Goal: Task Accomplishment & Management: Use online tool/utility

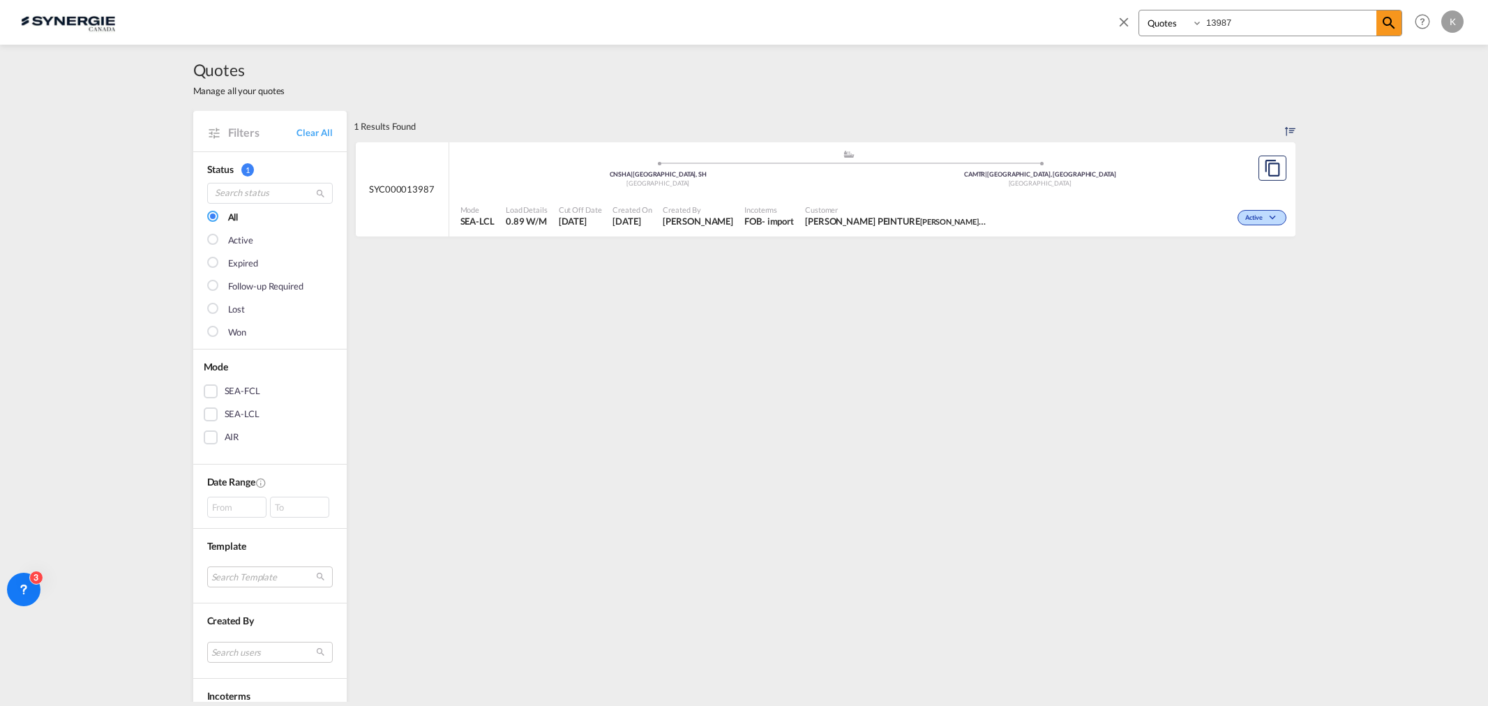
select select "Quotes"
click at [308, 129] on link "Clear All" at bounding box center [314, 132] width 36 height 13
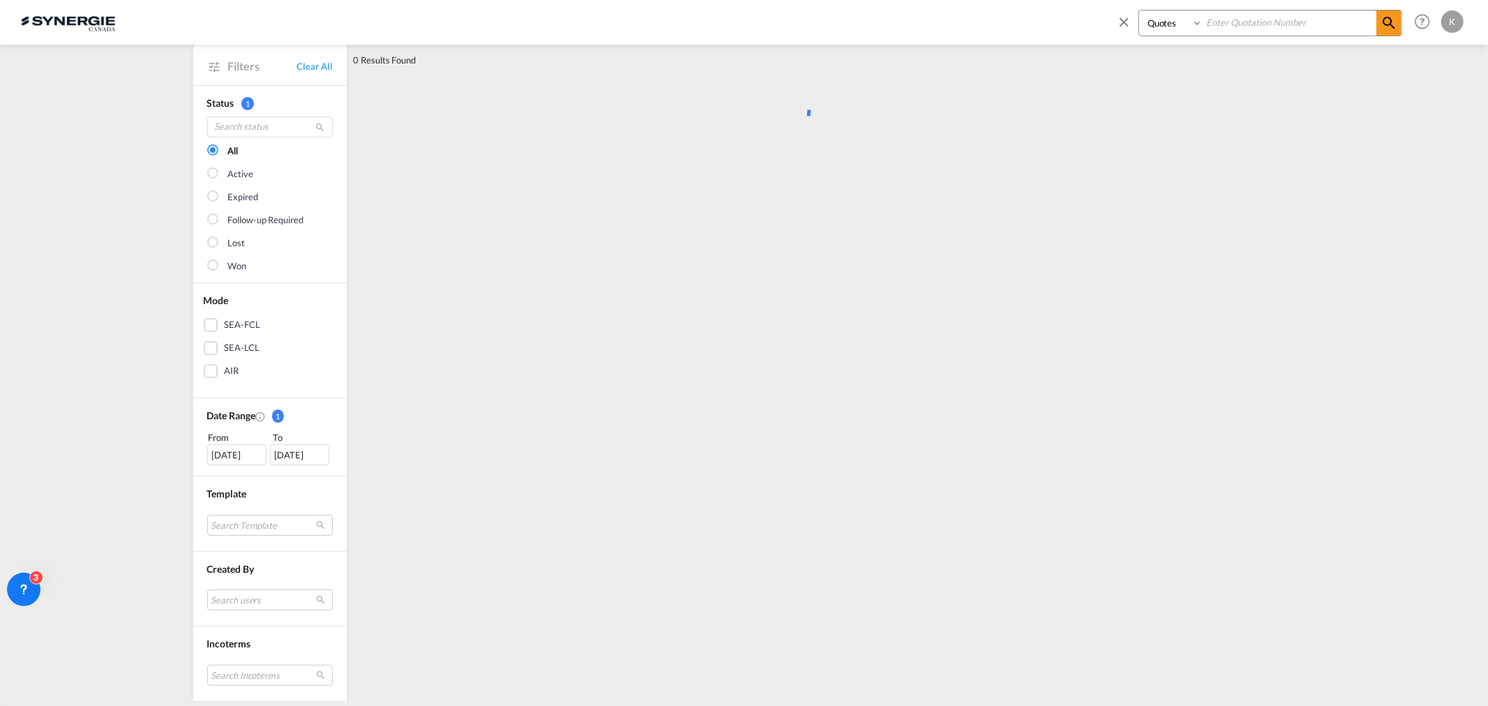
scroll to position [155, 0]
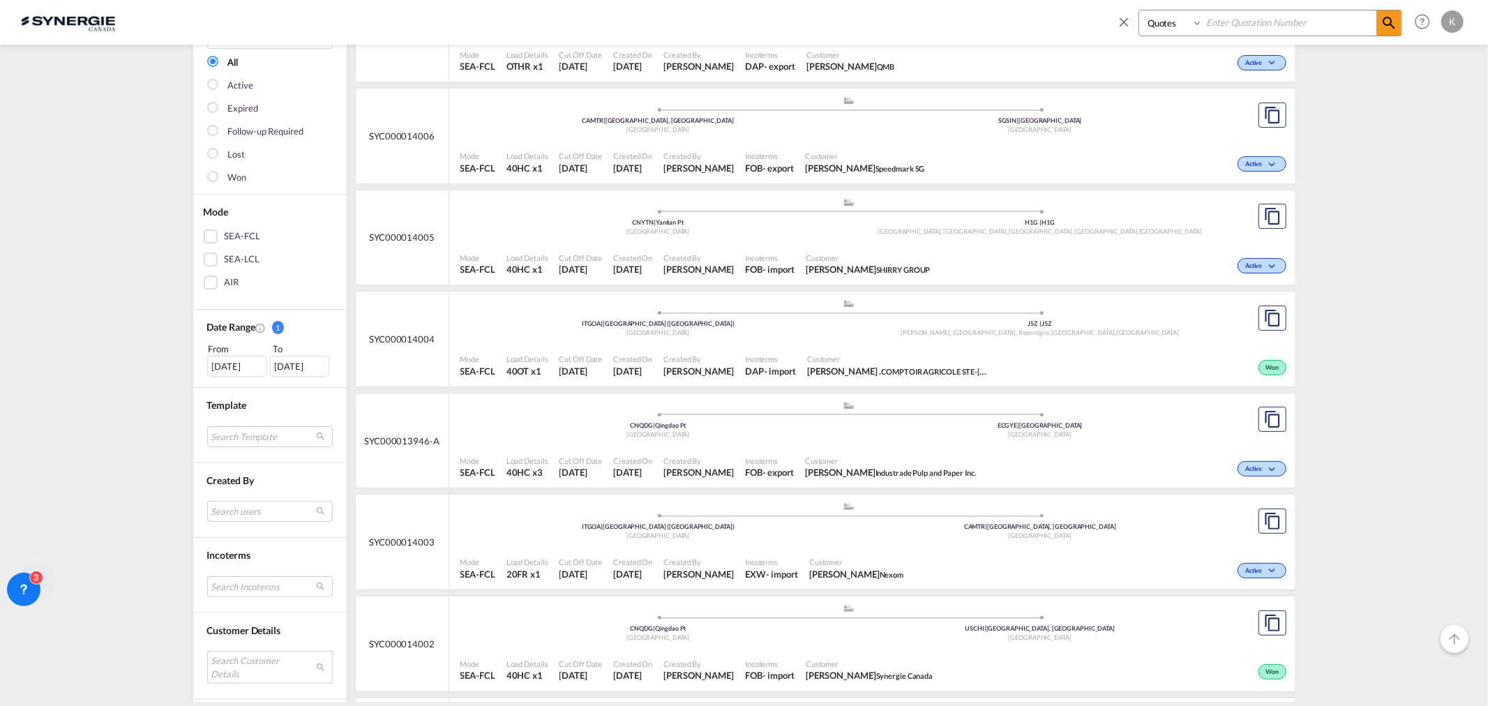
click at [234, 668] on md-select "Search Customer Details user name user [PERSON_NAME] . [EMAIL_ADDRESS][DOMAIN_N…" at bounding box center [270, 667] width 126 height 32
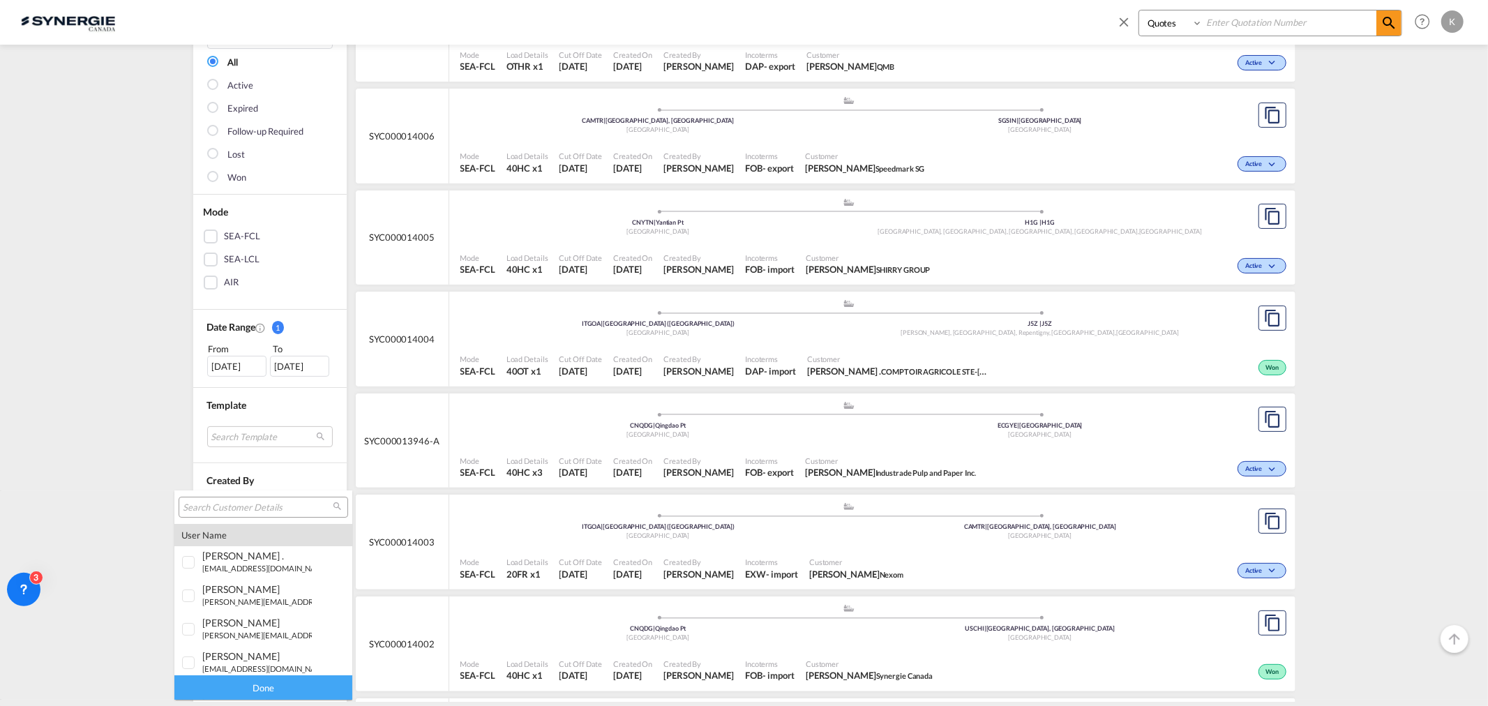
click at [257, 501] on input "search" at bounding box center [258, 507] width 150 height 13
type input "[PERSON_NAME]"
click at [194, 591] on div at bounding box center [189, 596] width 14 height 14
click at [249, 686] on div "Done" at bounding box center [263, 687] width 178 height 24
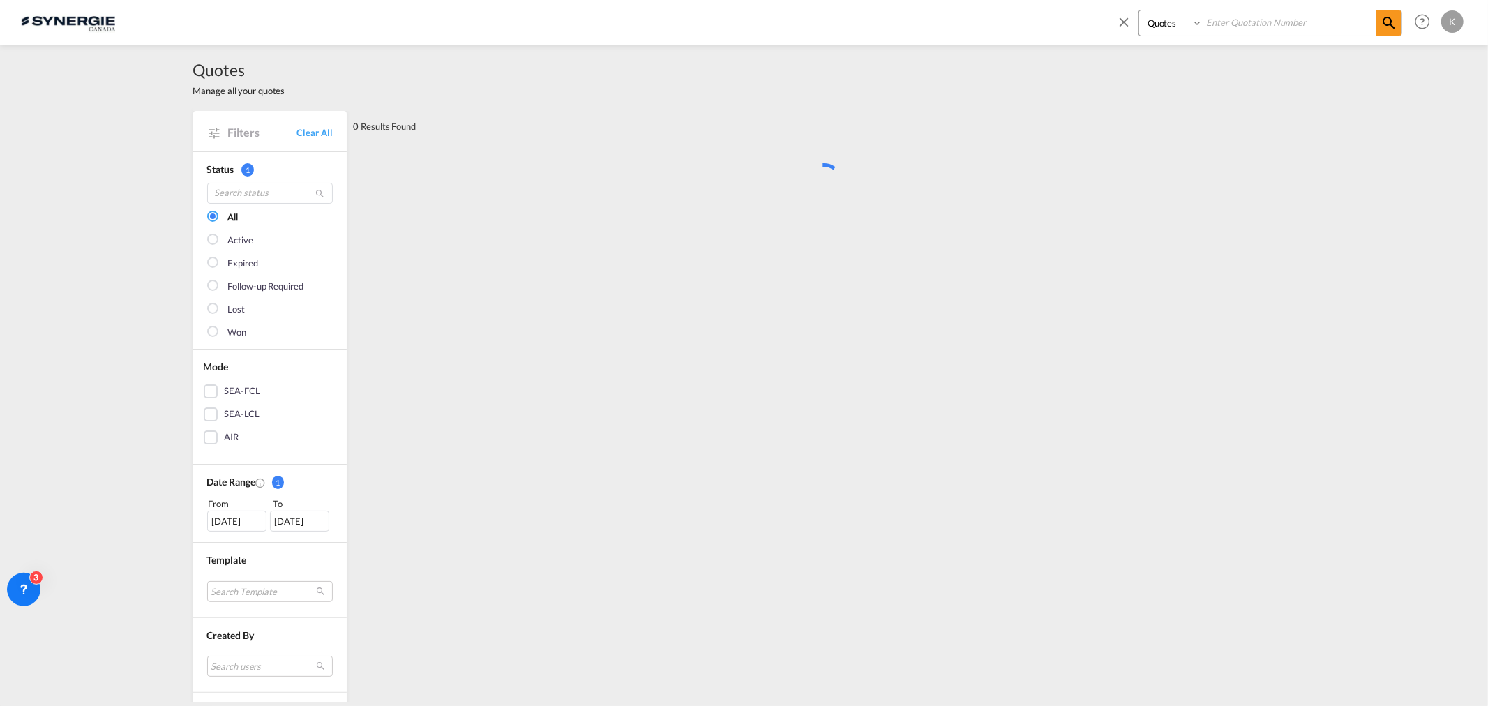
scroll to position [0, 0]
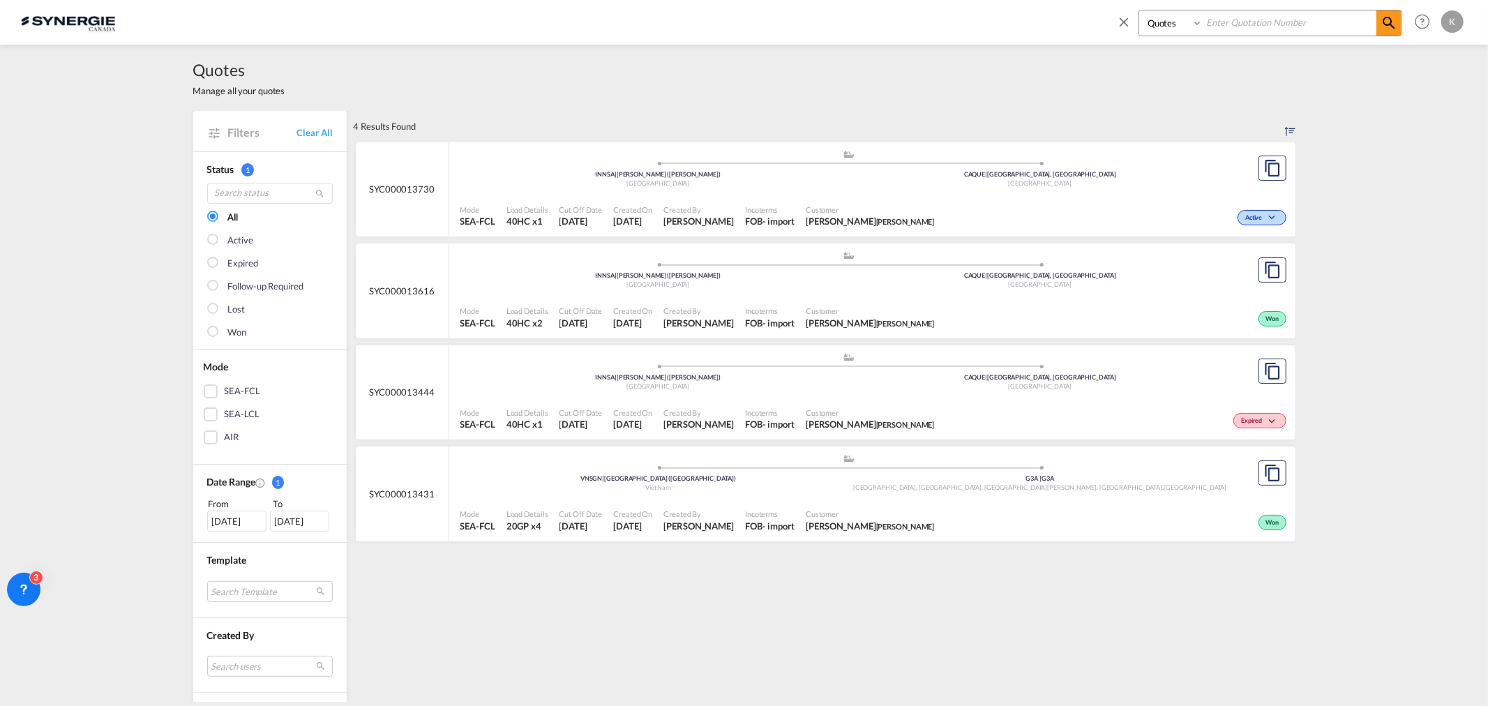
click at [827, 199] on div "Customer [PERSON_NAME]" at bounding box center [869, 216] width 139 height 35
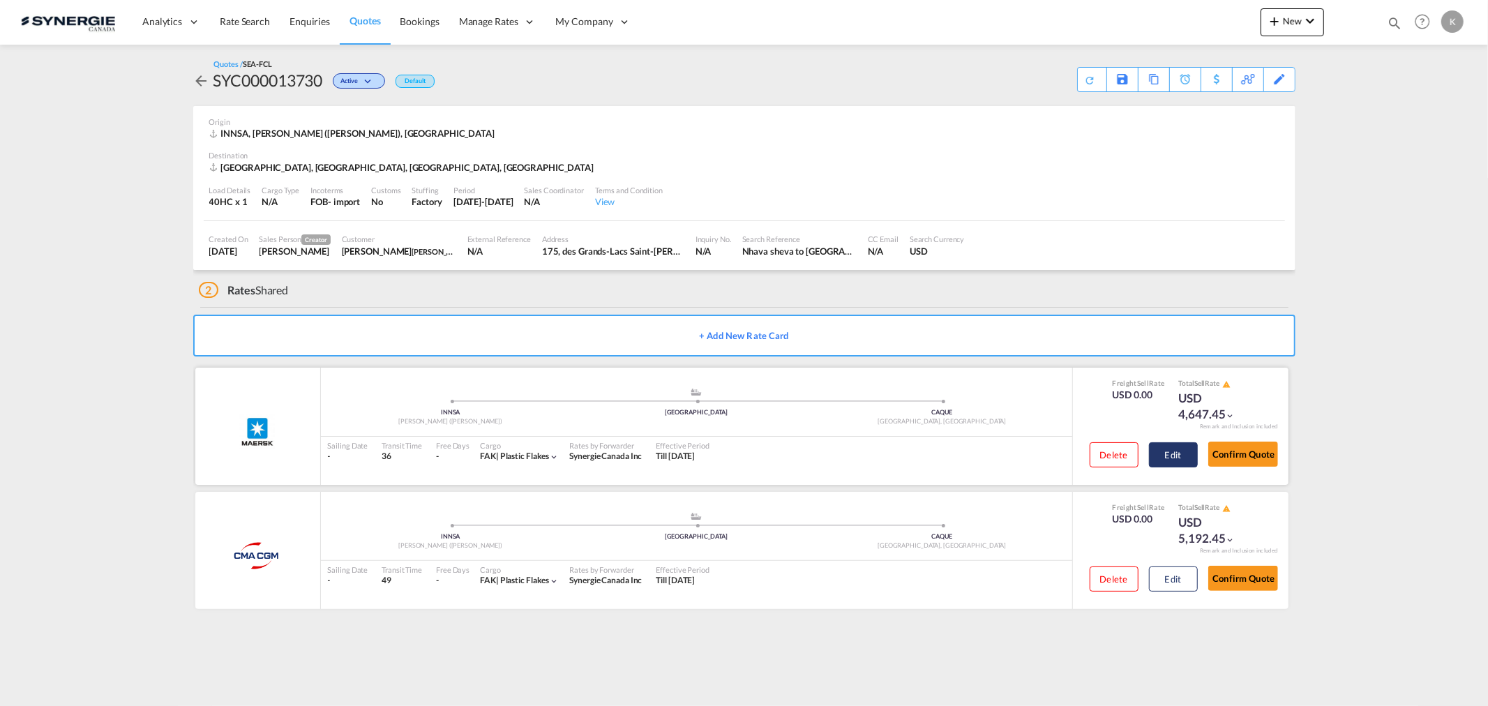
click at [1182, 447] on button "Edit" at bounding box center [1173, 454] width 49 height 25
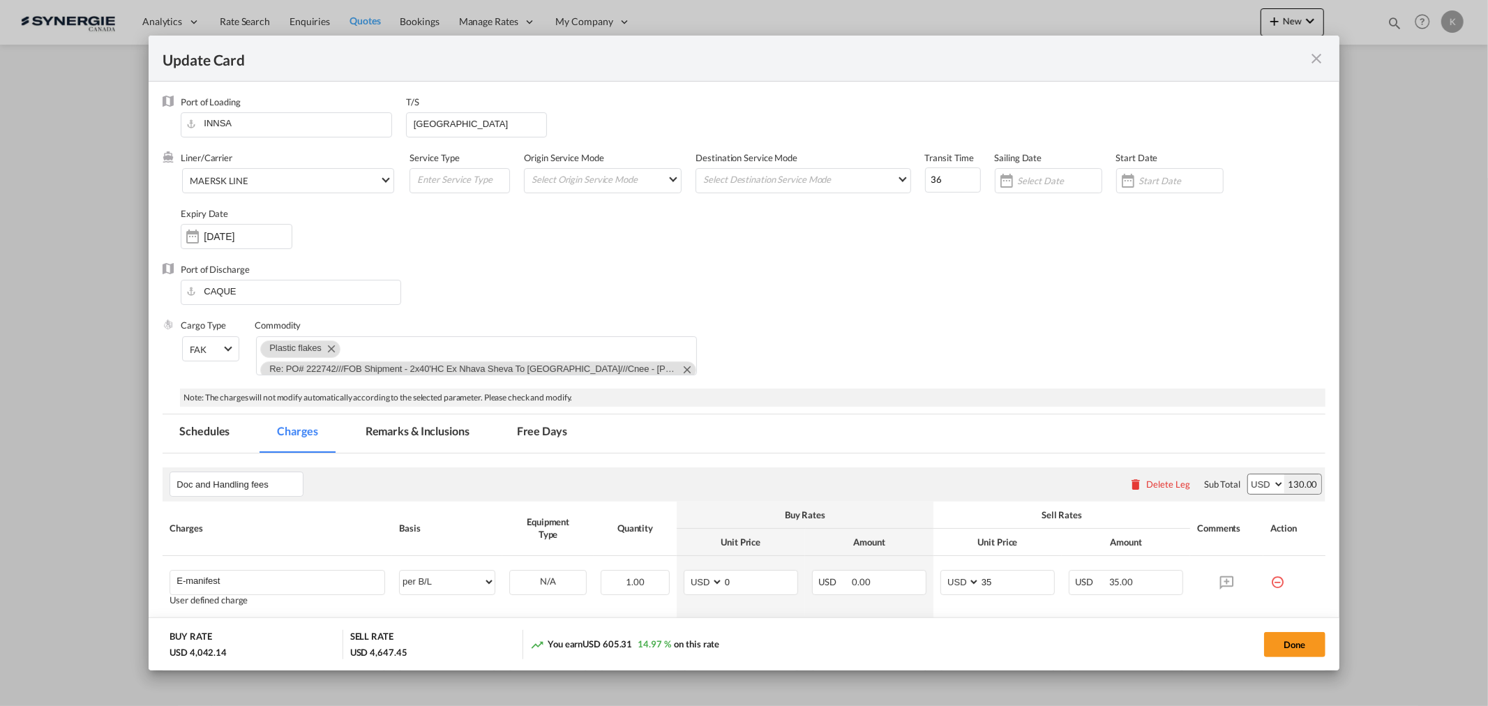
select select "per B/L"
select select "per container"
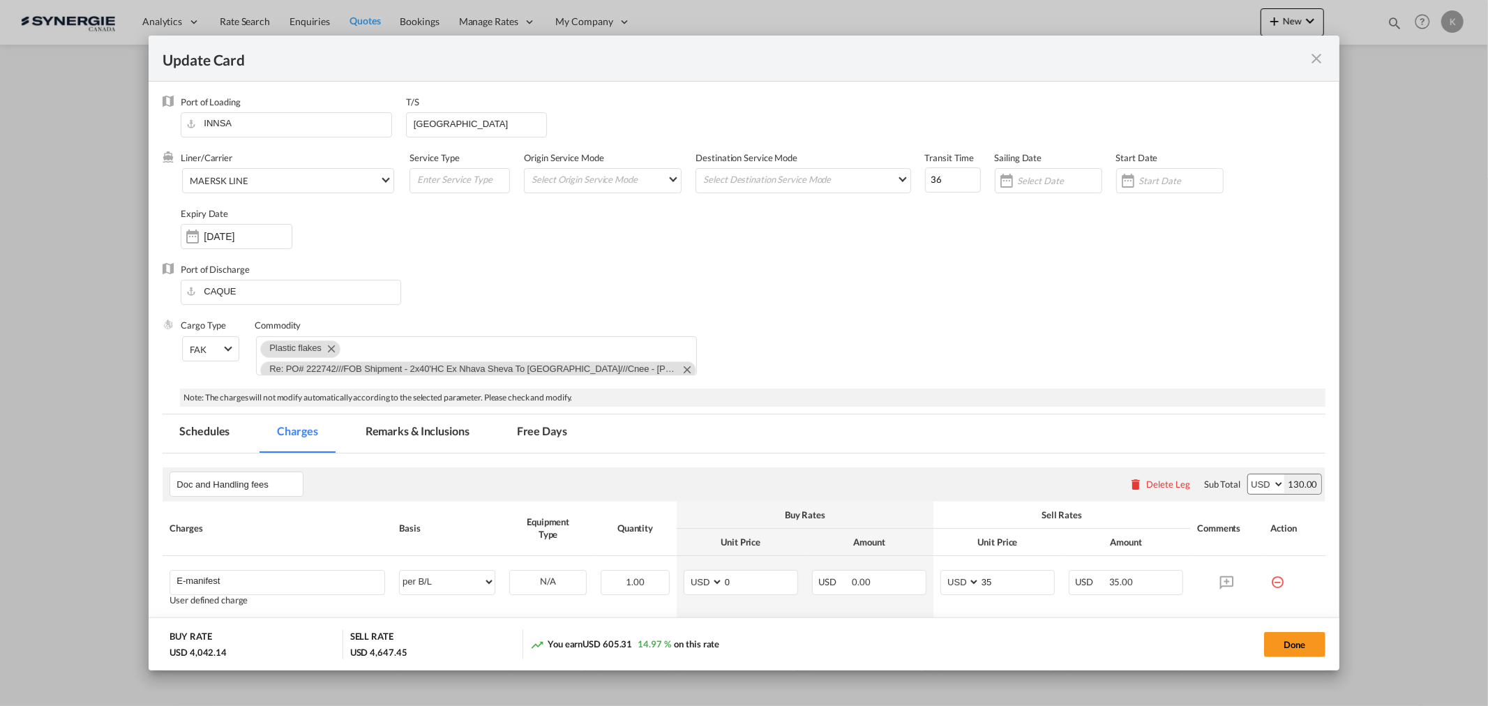
select select "per container"
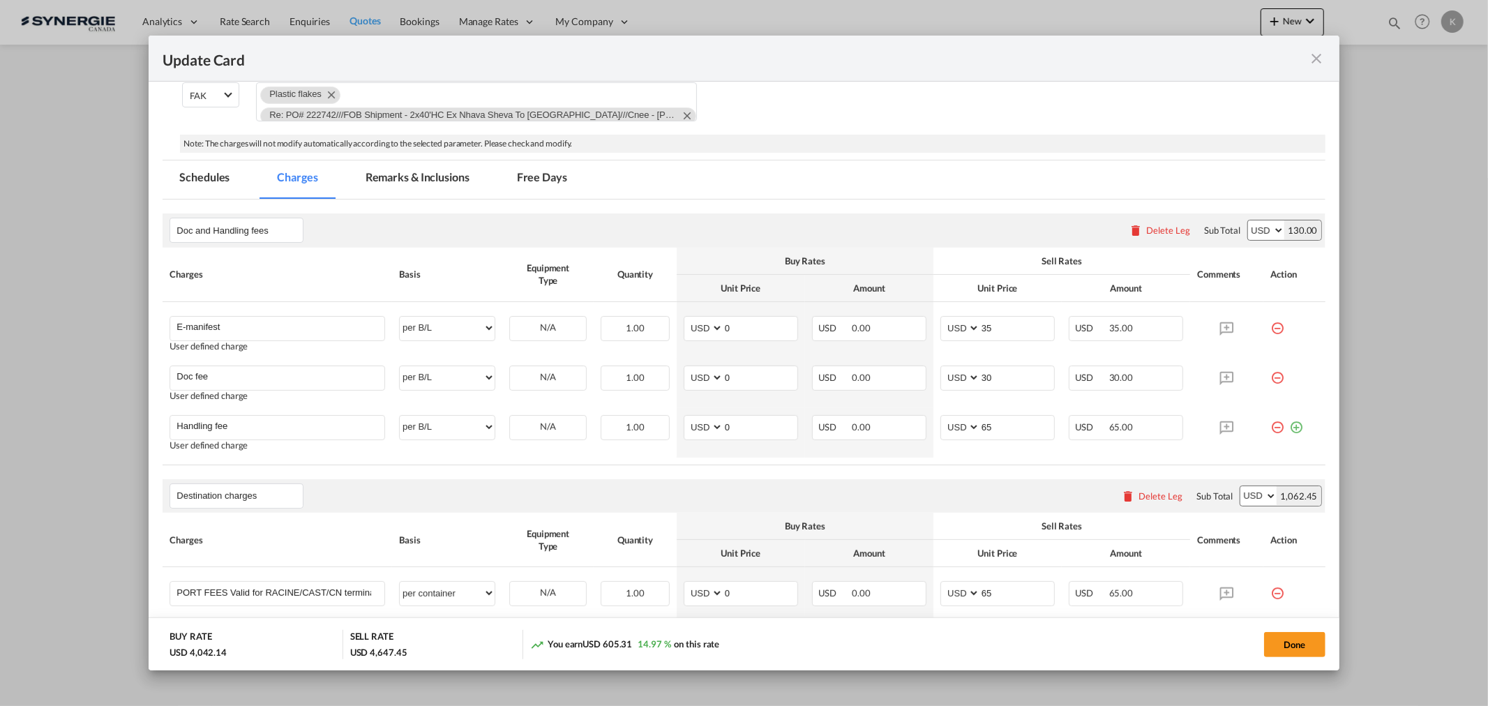
scroll to position [173, 0]
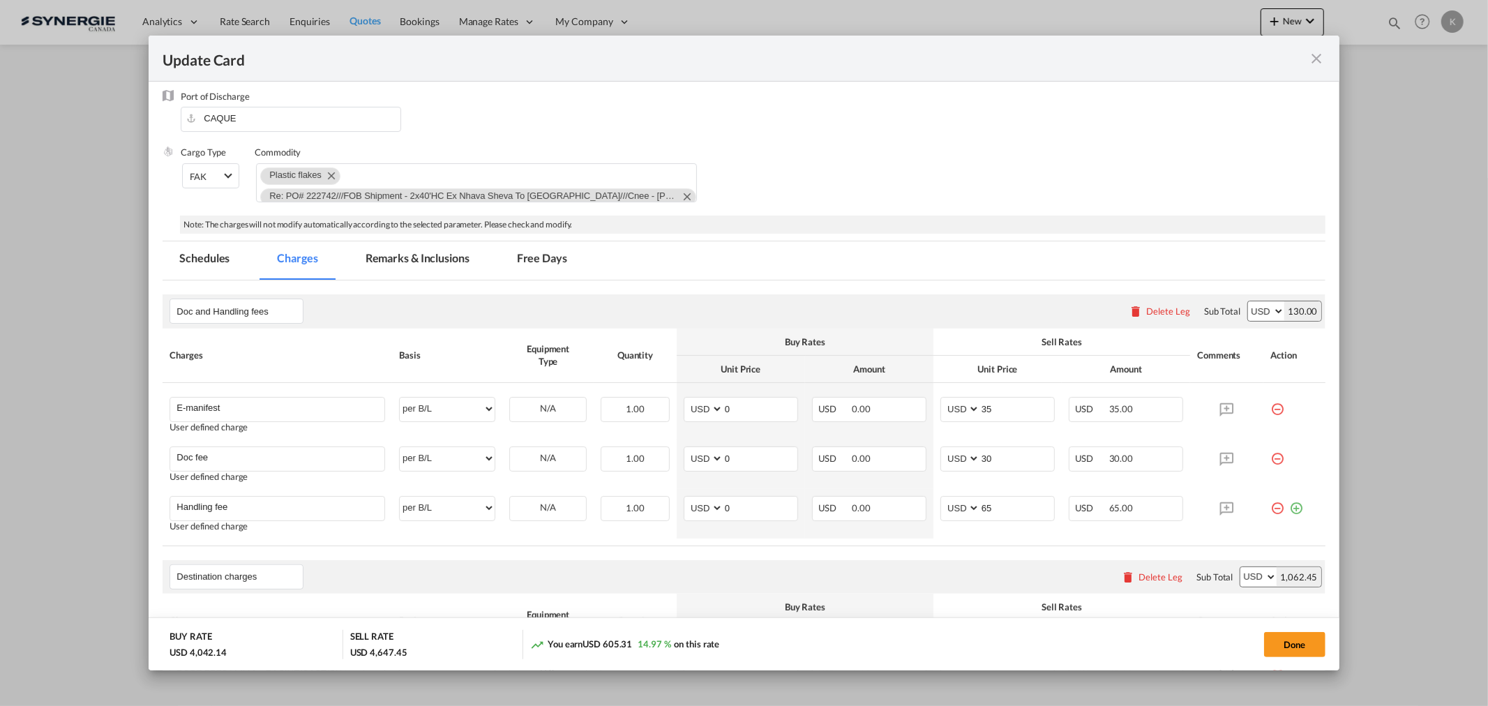
click at [1313, 46] on div "Update Card" at bounding box center [744, 59] width 1190 height 46
click at [1313, 52] on md-icon "icon-close fg-AAA8AD m-0 pointer" at bounding box center [1316, 58] width 17 height 17
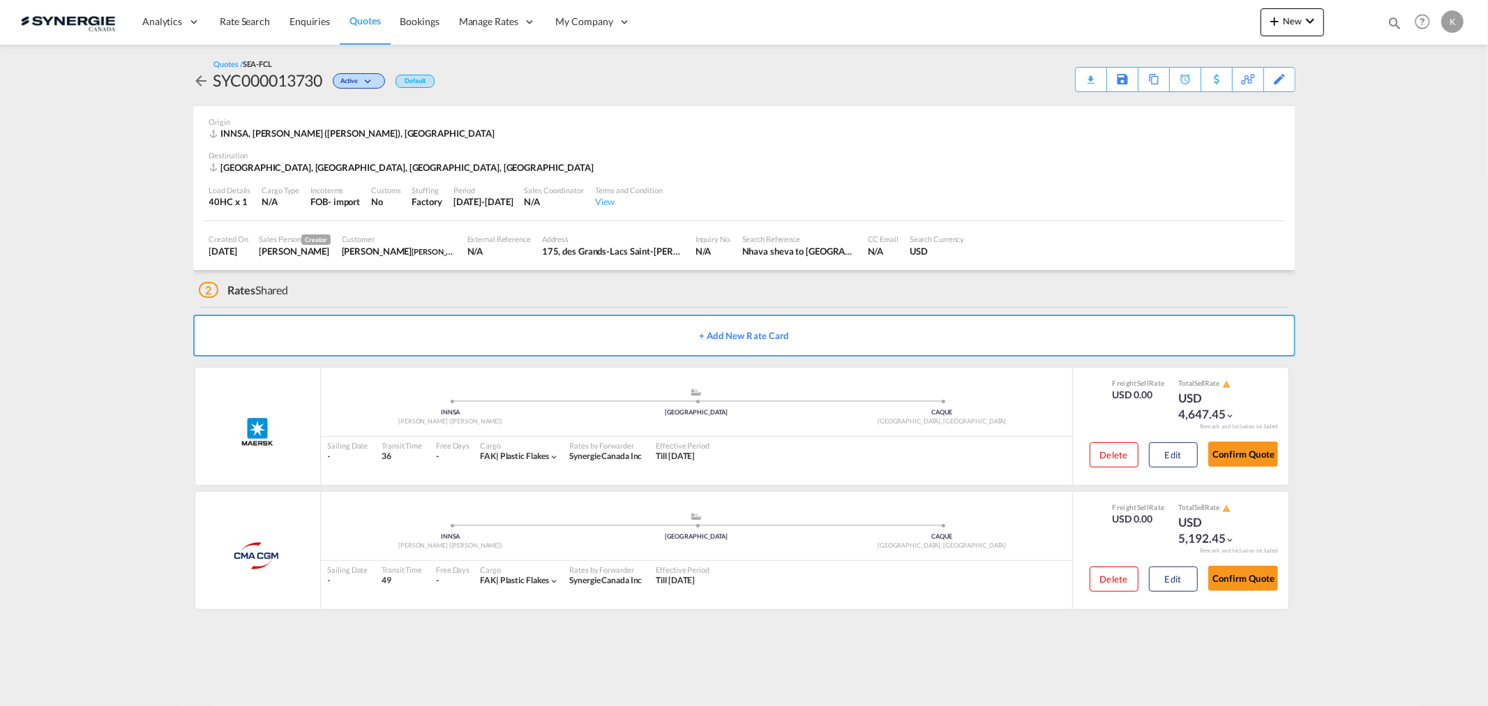
click at [303, 79] on div "SYC000013730" at bounding box center [268, 80] width 110 height 22
copy div "SYC000013730"
click at [1145, 77] on div "Copy Quote" at bounding box center [1137, 80] width 47 height 24
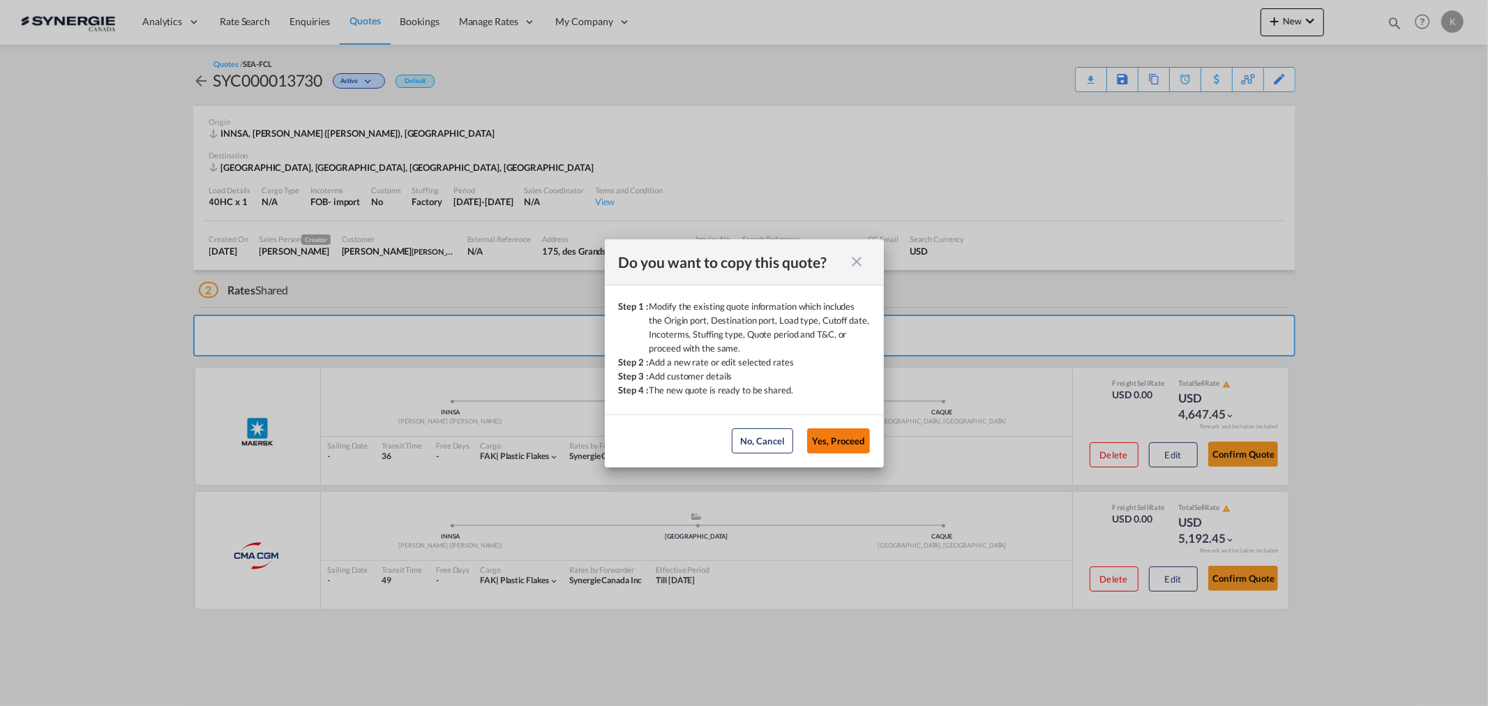
click at [841, 439] on button "Yes, Proceed" at bounding box center [838, 440] width 63 height 25
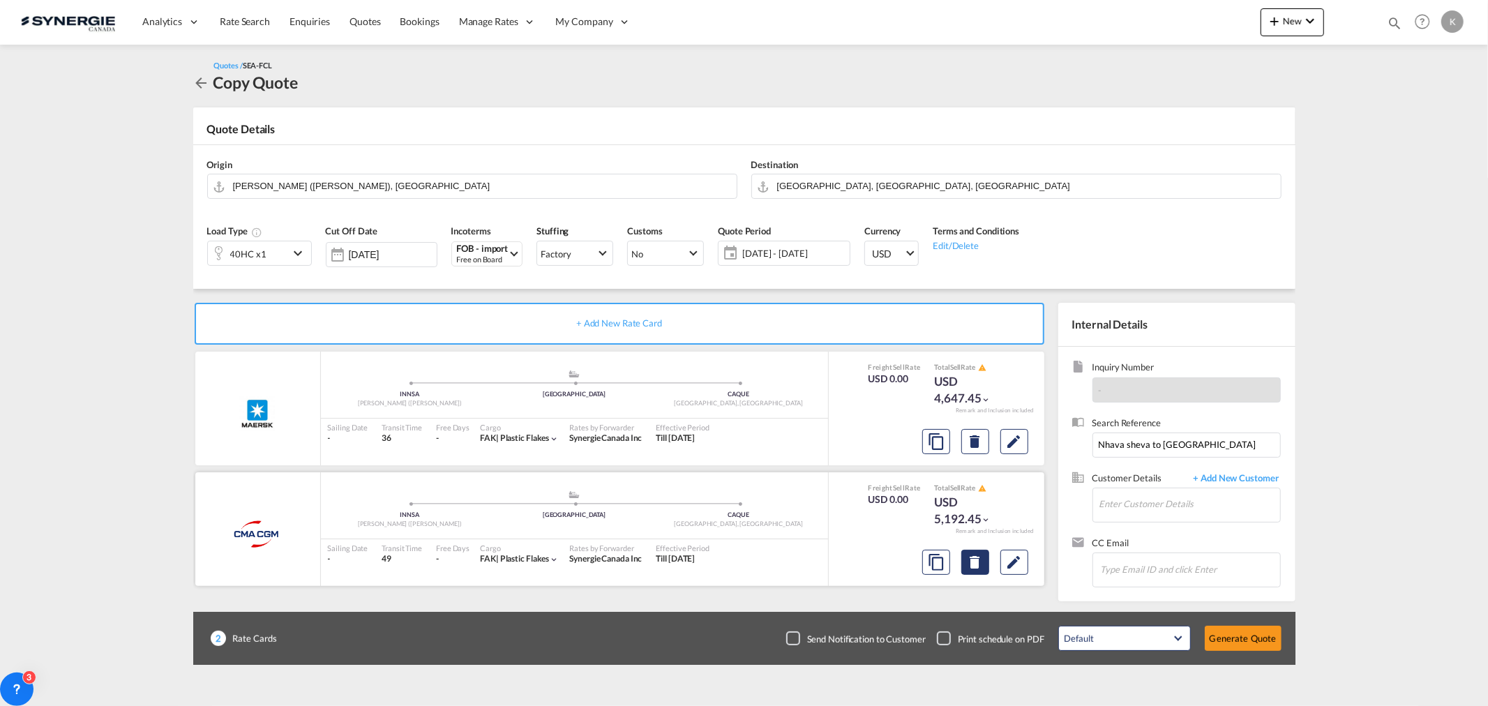
click at [967, 450] on md-icon "Delete" at bounding box center [975, 441] width 17 height 17
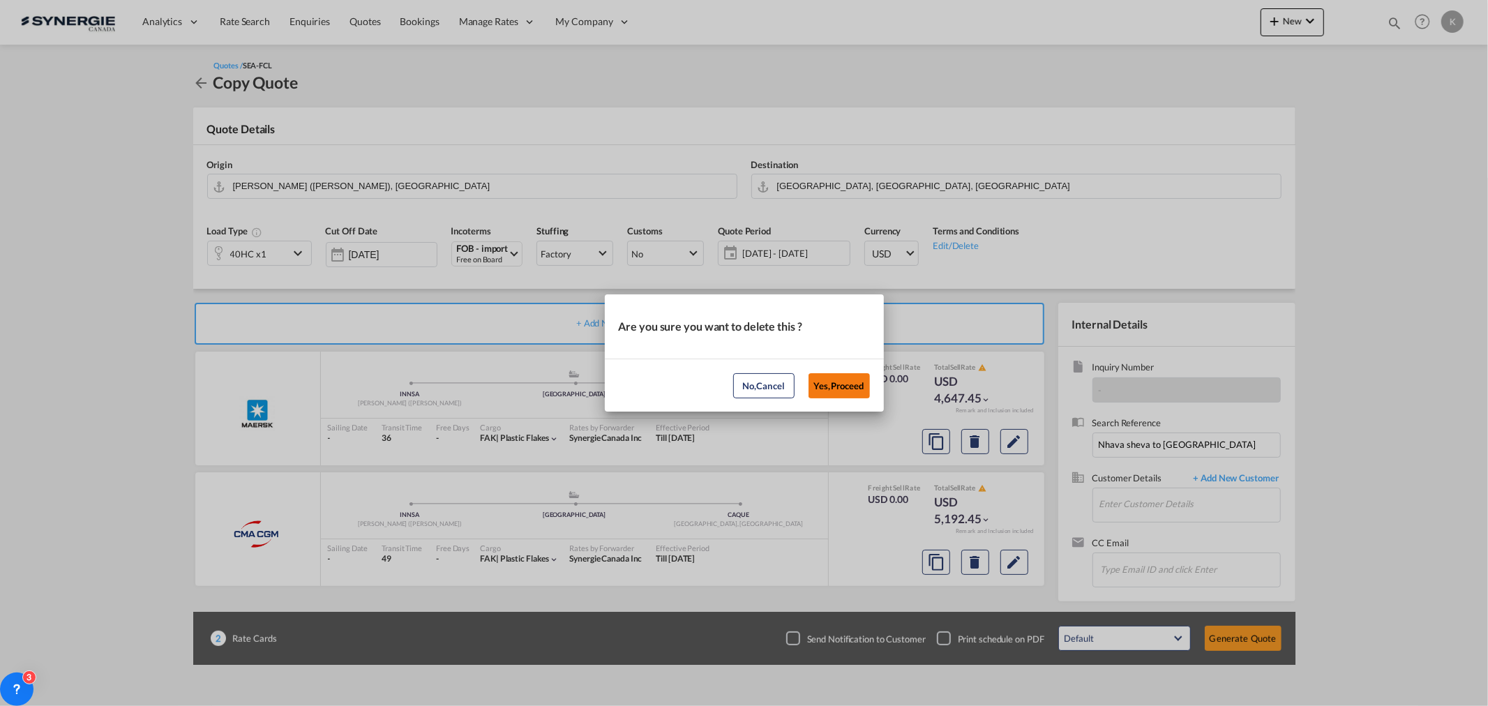
click at [844, 386] on button "Yes,Proceed" at bounding box center [838, 385] width 61 height 25
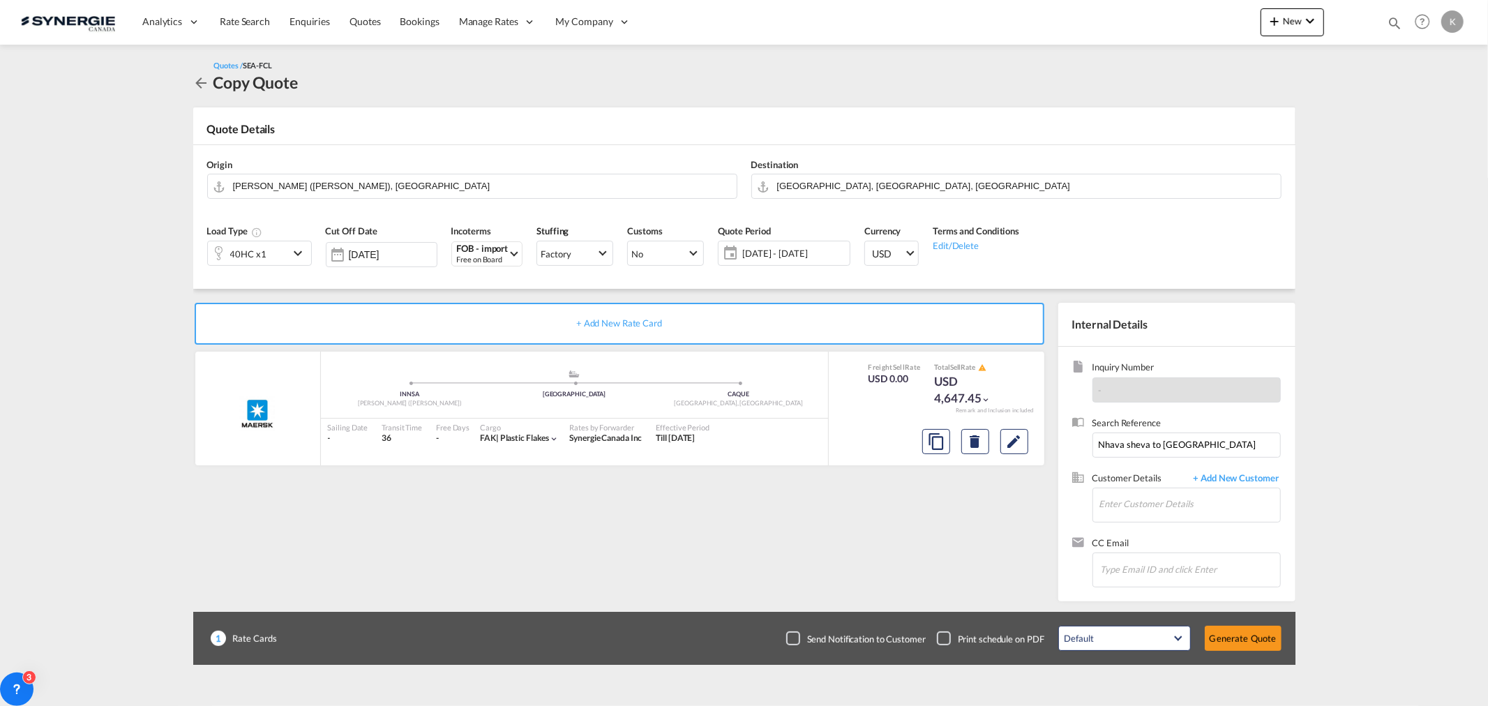
click at [790, 252] on span "15 Jul - 15 Aug 2025" at bounding box center [794, 253] width 104 height 13
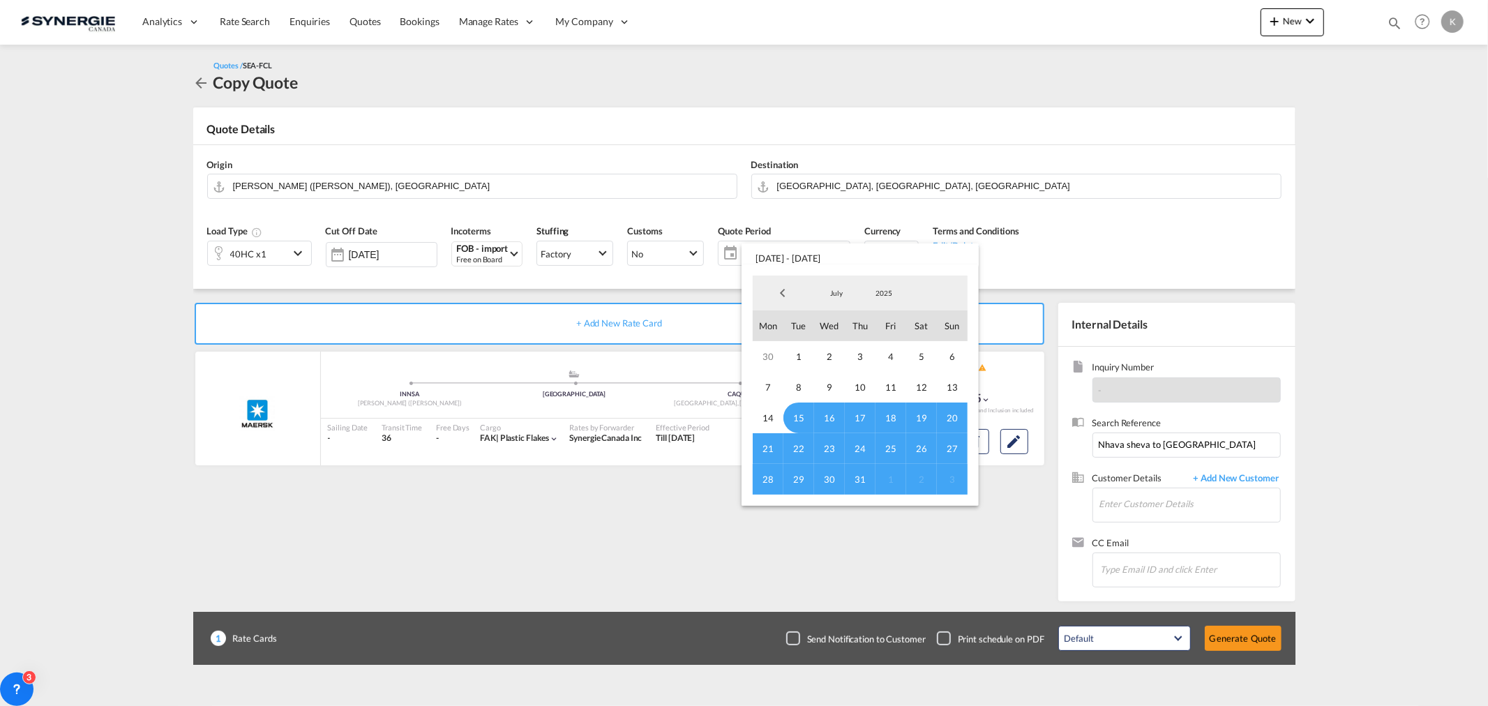
click at [801, 415] on span "15" at bounding box center [798, 417] width 31 height 31
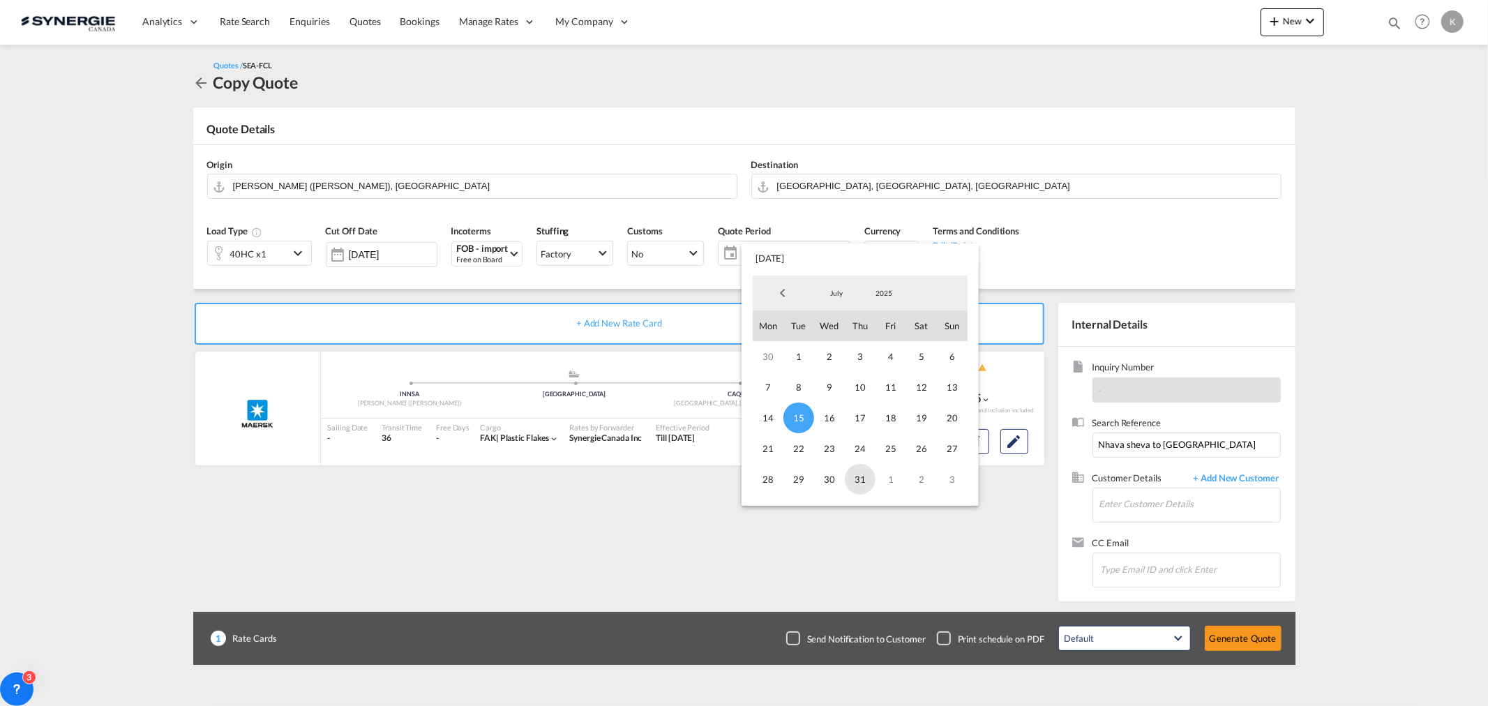
click at [869, 482] on span "31" at bounding box center [860, 479] width 31 height 31
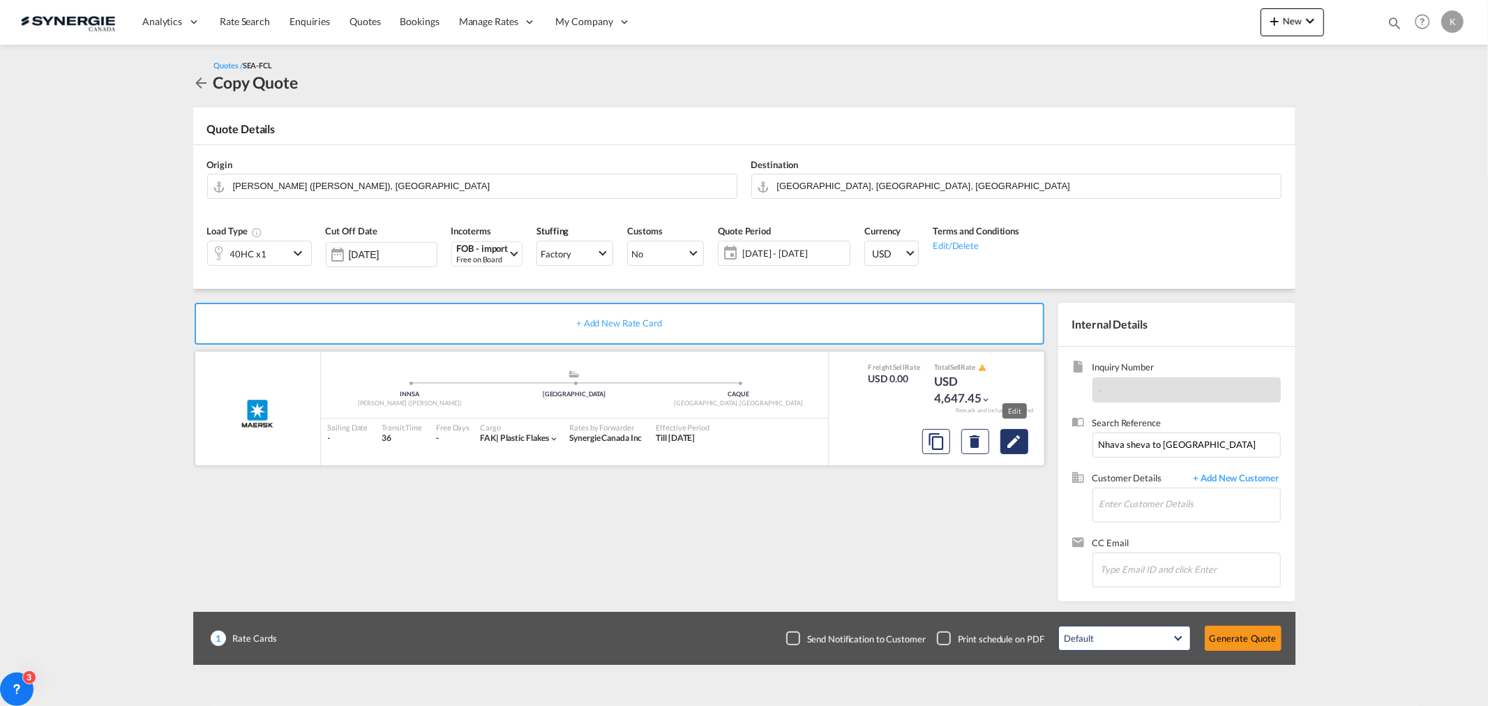
click at [1015, 437] on md-icon "Edit" at bounding box center [1014, 441] width 17 height 17
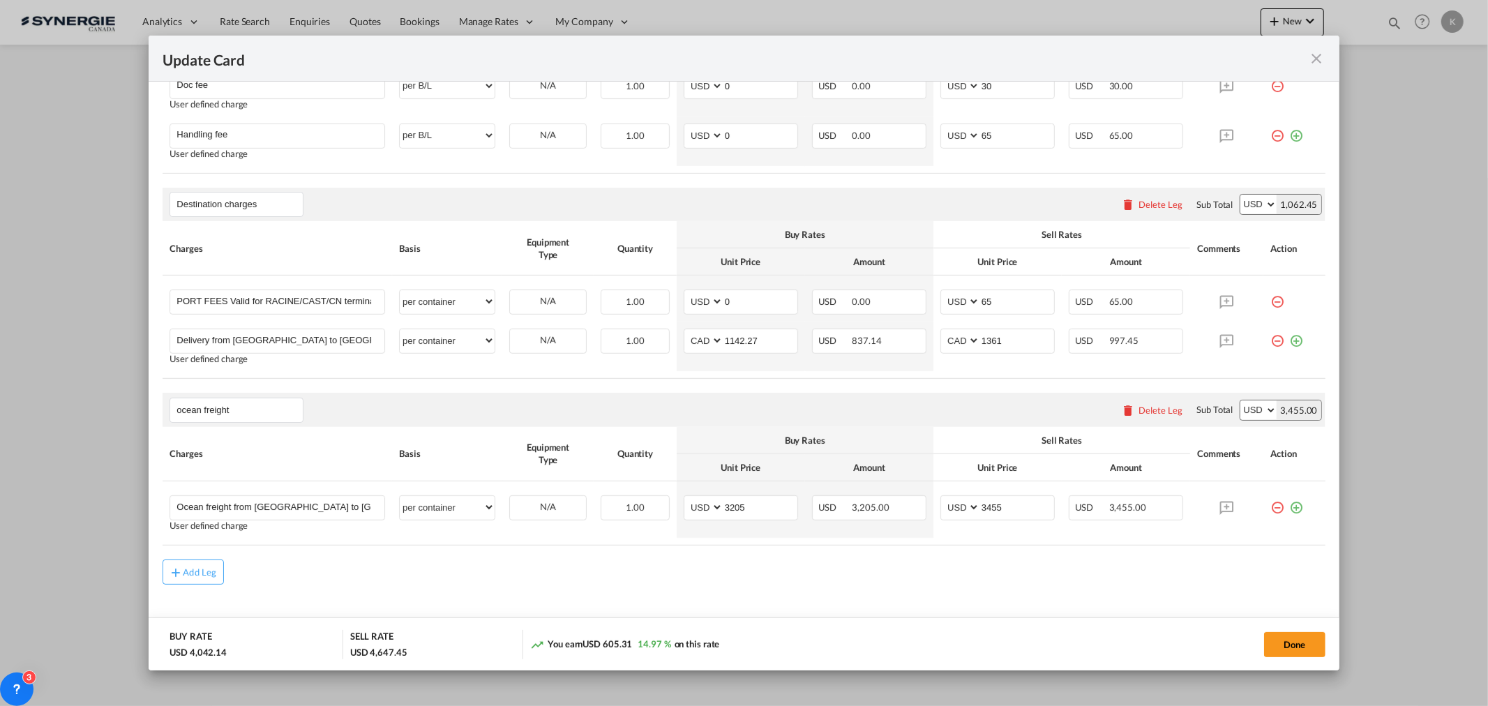
scroll to position [575, 0]
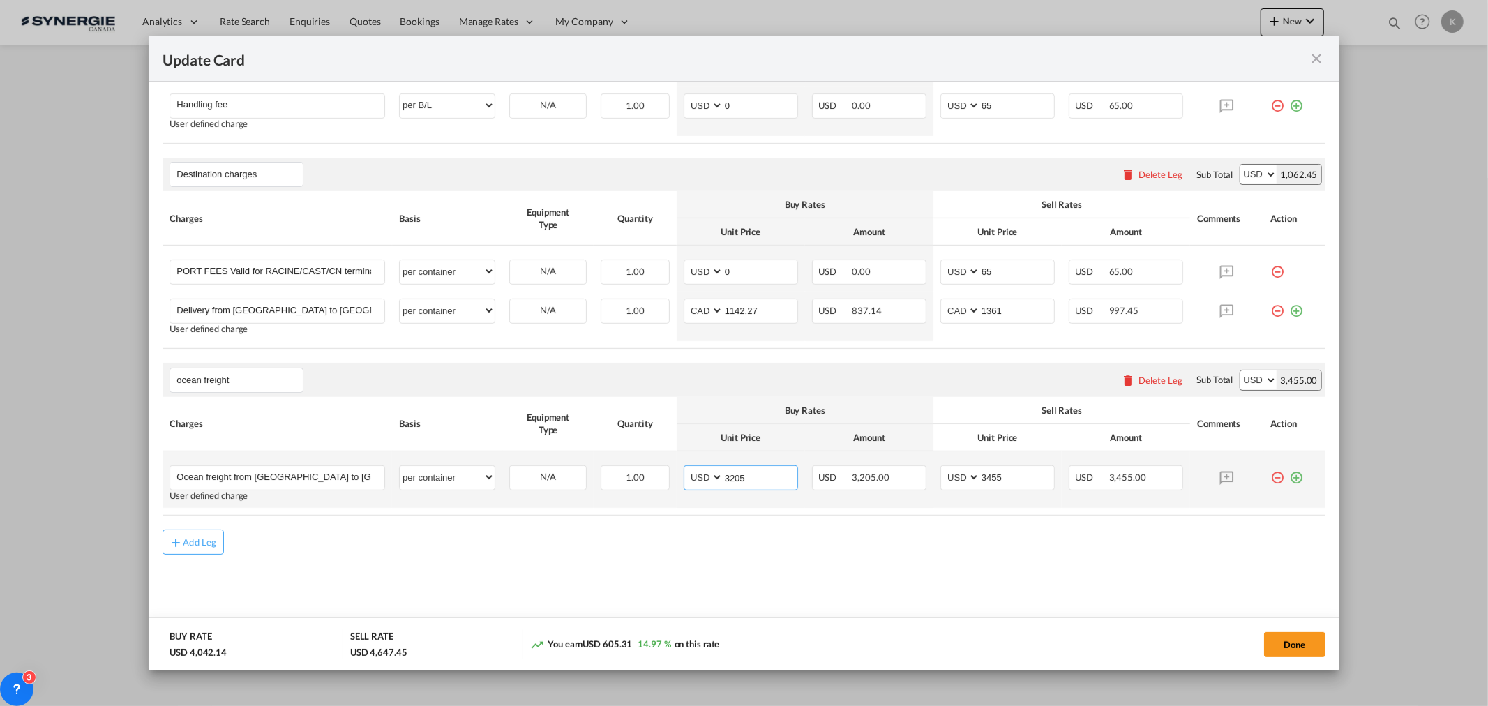
drag, startPoint x: 771, startPoint y: 484, endPoint x: 702, endPoint y: 485, distance: 69.1
click at [702, 485] on md-input-container "AED AFN ALL AMD ANG AOA ARS AUD AWG AZN BAM BBD BDT BGN BHD BIF BMD BND BOB BRL…" at bounding box center [741, 477] width 114 height 25
type input "3045"
drag, startPoint x: 882, startPoint y: 482, endPoint x: 835, endPoint y: 478, distance: 46.9
click at [827, 478] on div "USD 3,045.00" at bounding box center [869, 477] width 114 height 25
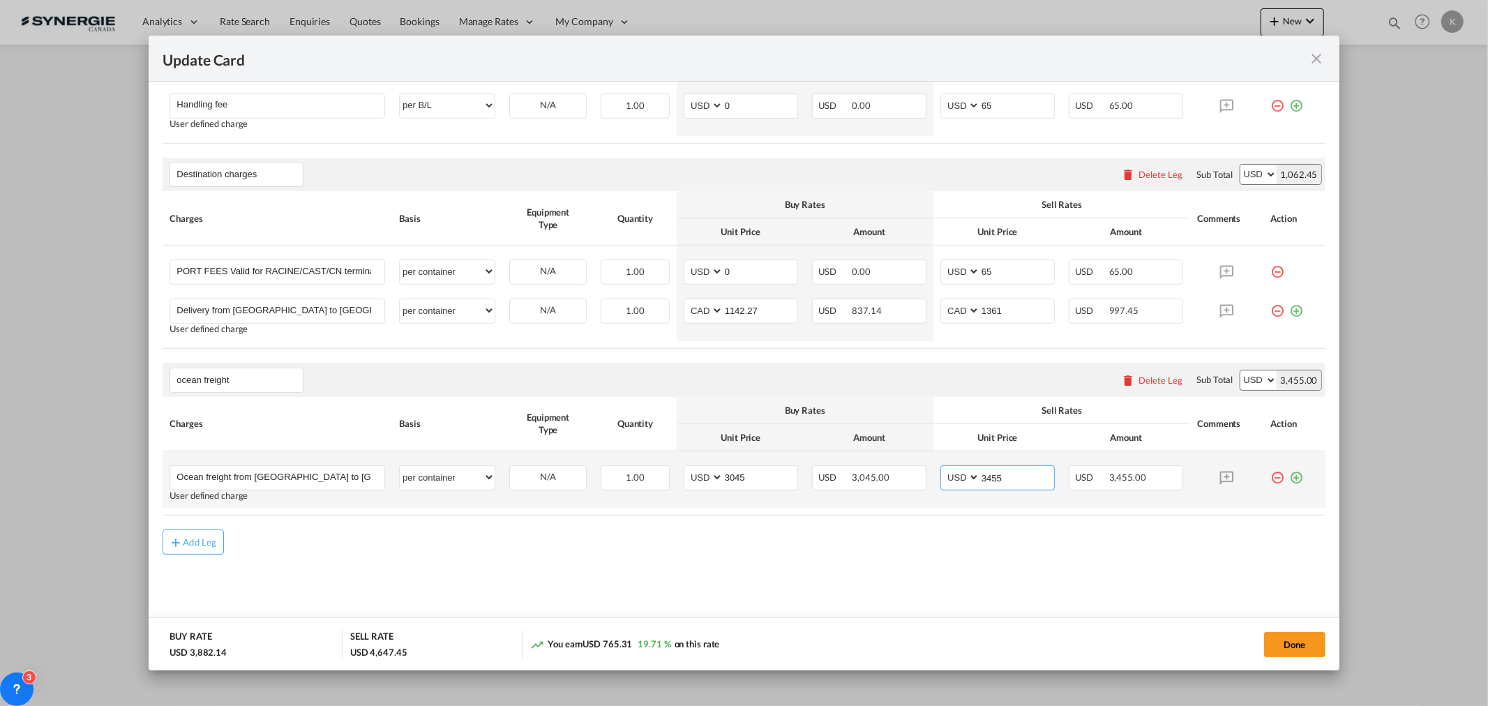
drag, startPoint x: 974, startPoint y: 478, endPoint x: 937, endPoint y: 478, distance: 37.7
click at [940, 478] on md-input-container "AED AFN ALL AMD ANG AOA ARS AUD AWG AZN BAM BBD BDT BGN BHD BIF BMD BND BOB BRL…" at bounding box center [997, 477] width 114 height 25
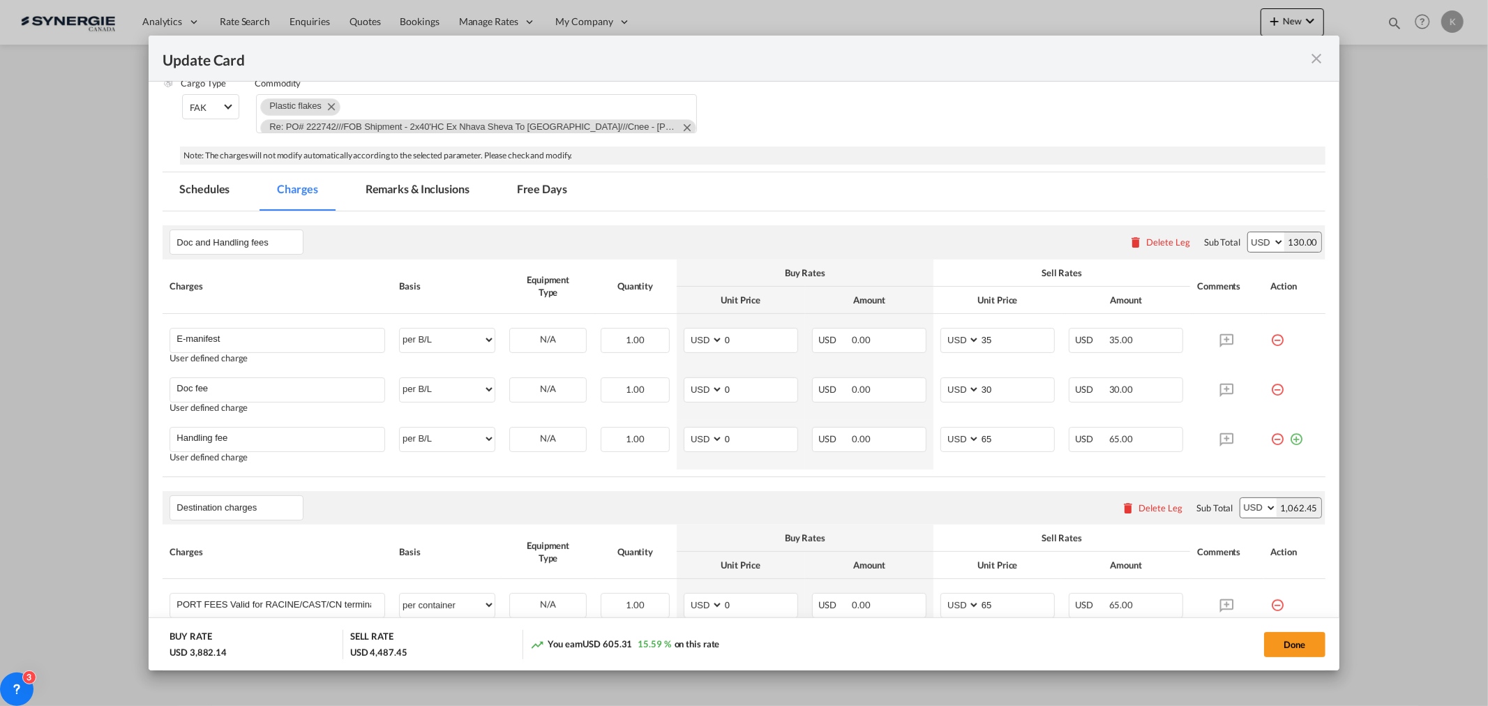
scroll to position [188, 0]
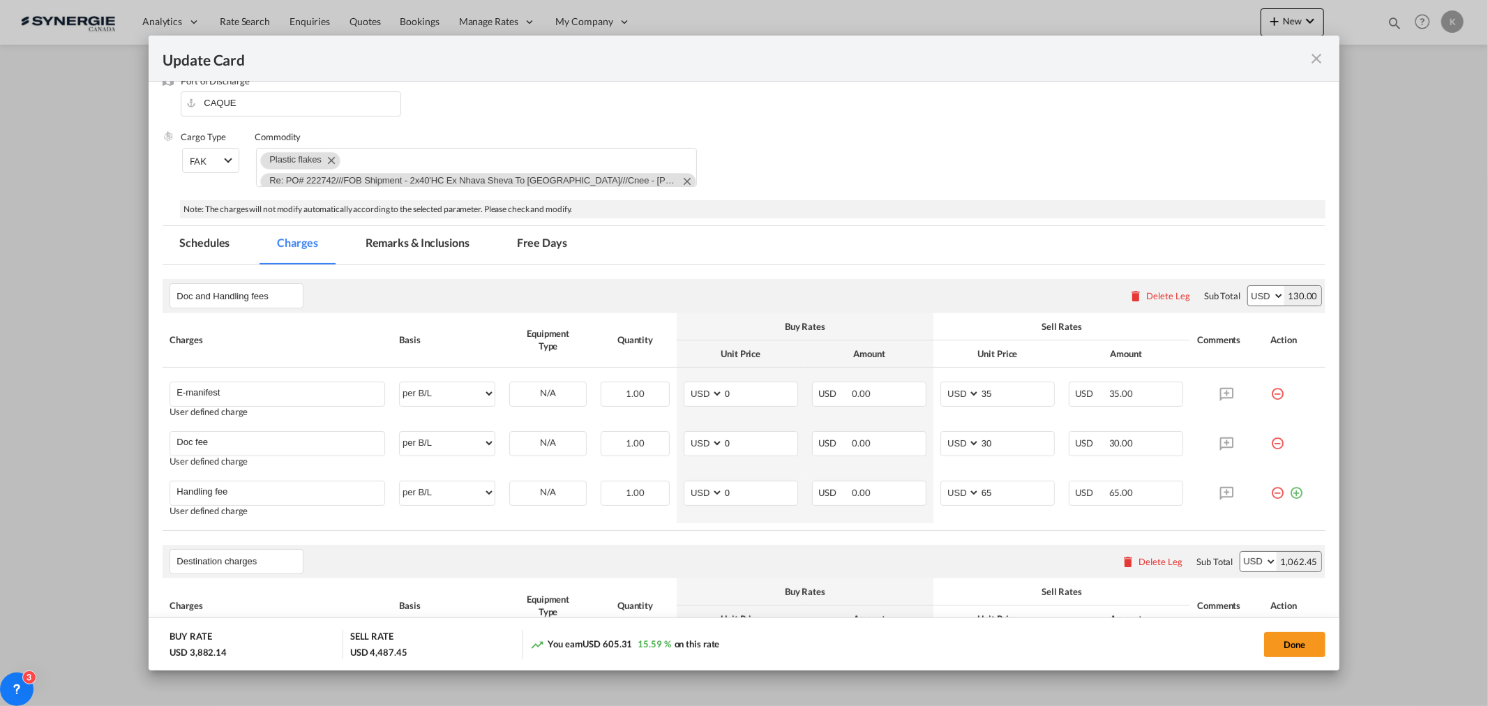
type input "3295"
click at [438, 244] on md-tab-item "Remarks & Inclusions" at bounding box center [417, 245] width 137 height 38
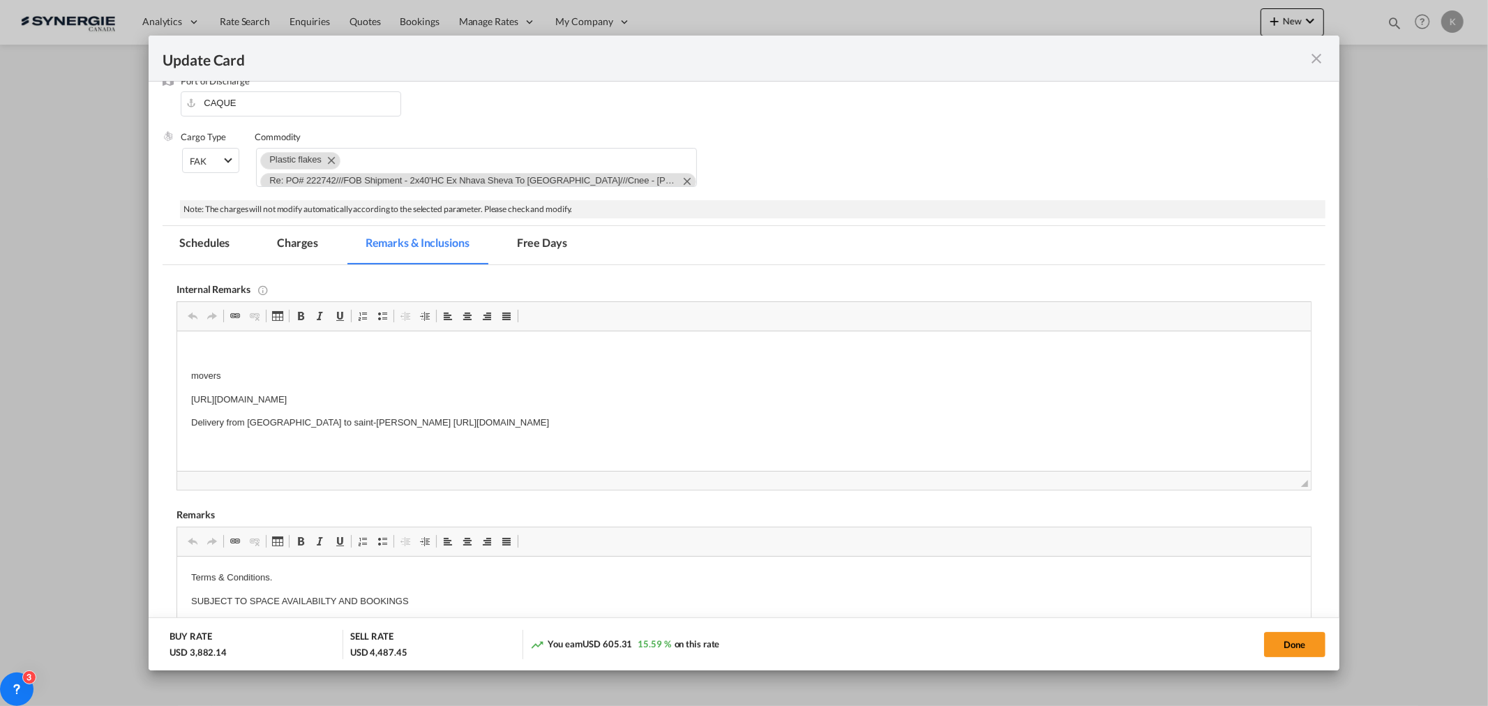
scroll to position [0, 0]
click at [377, 395] on p "https://app.frontapp.com/open/msg_1gqwup8v?key=i7UvIgSyeiom0fdHh7h1T52UBvTgSibt" at bounding box center [743, 400] width 1105 height 15
click at [298, 251] on md-tab-item "Charges" at bounding box center [297, 245] width 74 height 38
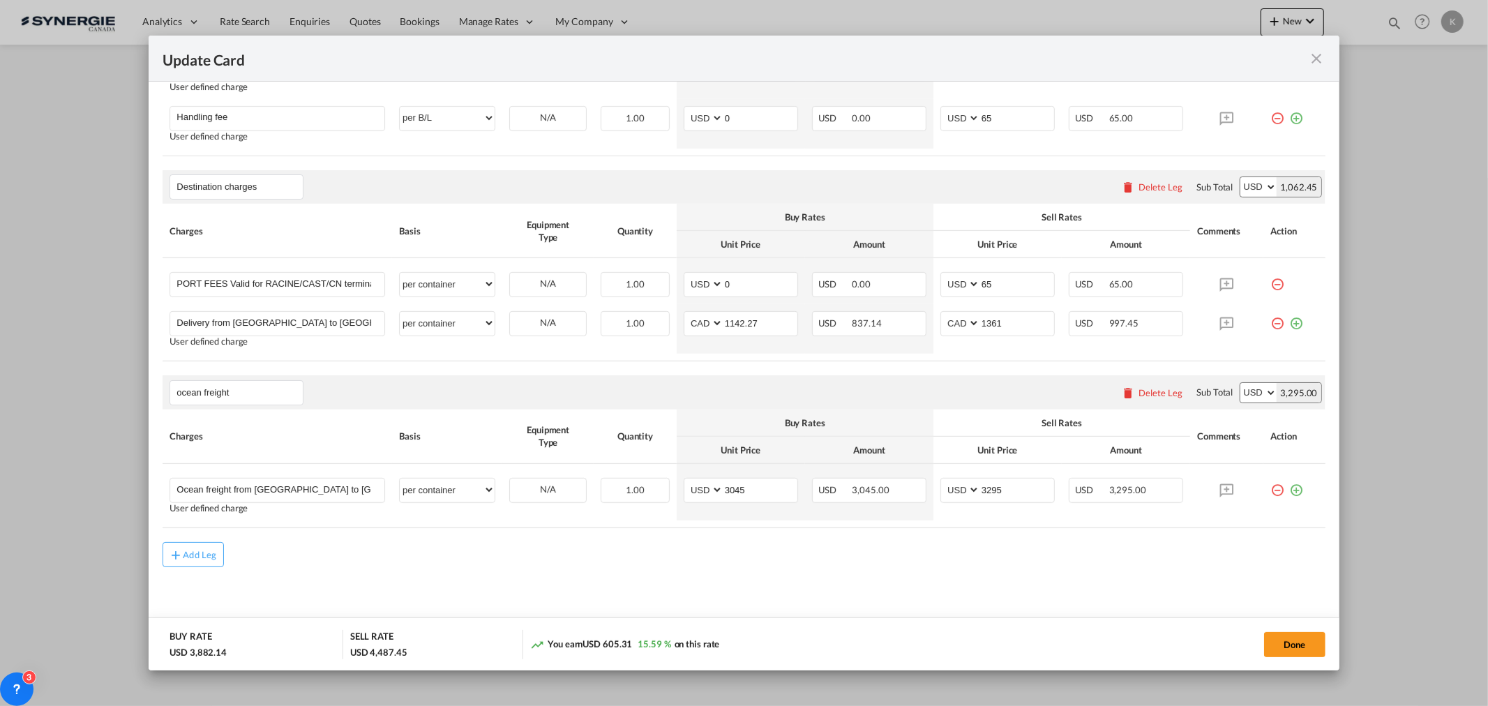
scroll to position [575, 0]
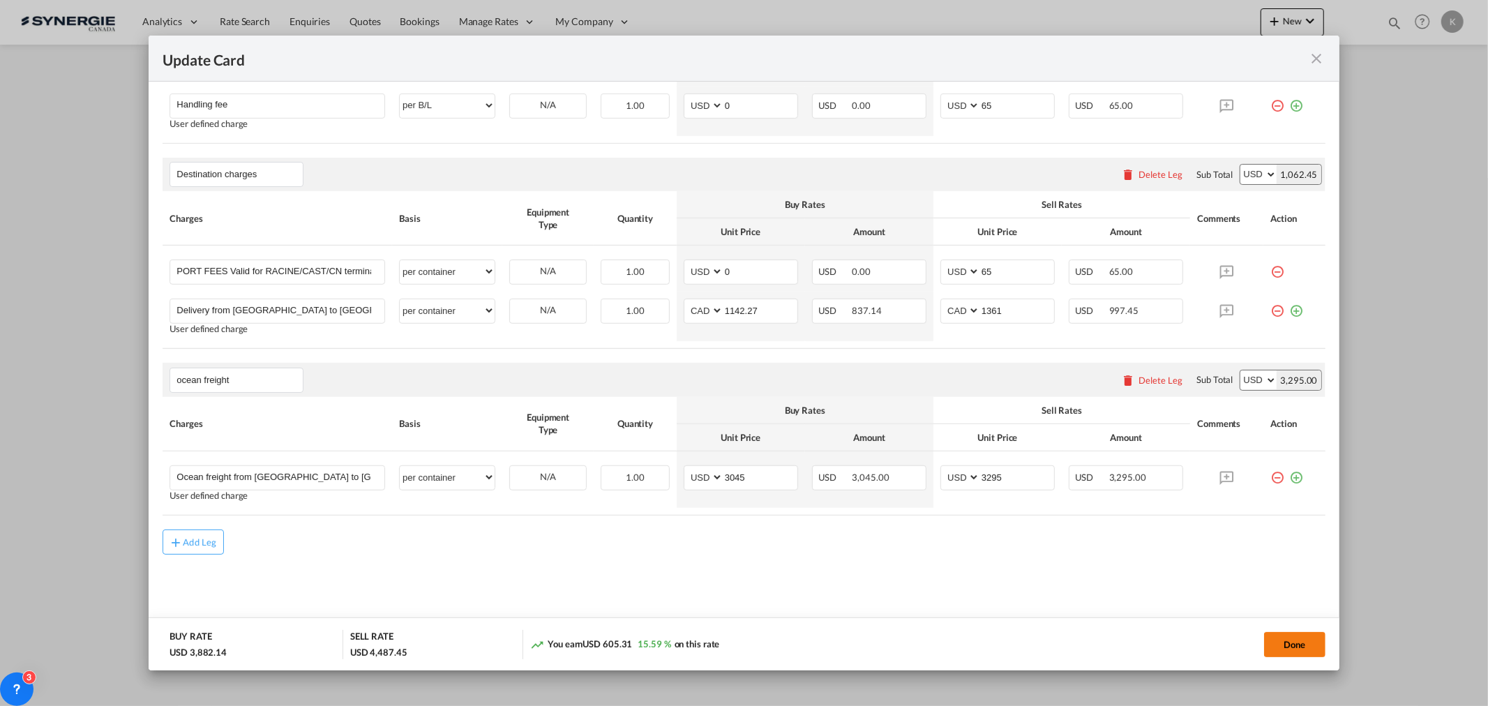
click at [1274, 642] on button "Done" at bounding box center [1294, 644] width 61 height 25
type input "14 Aug 2025"
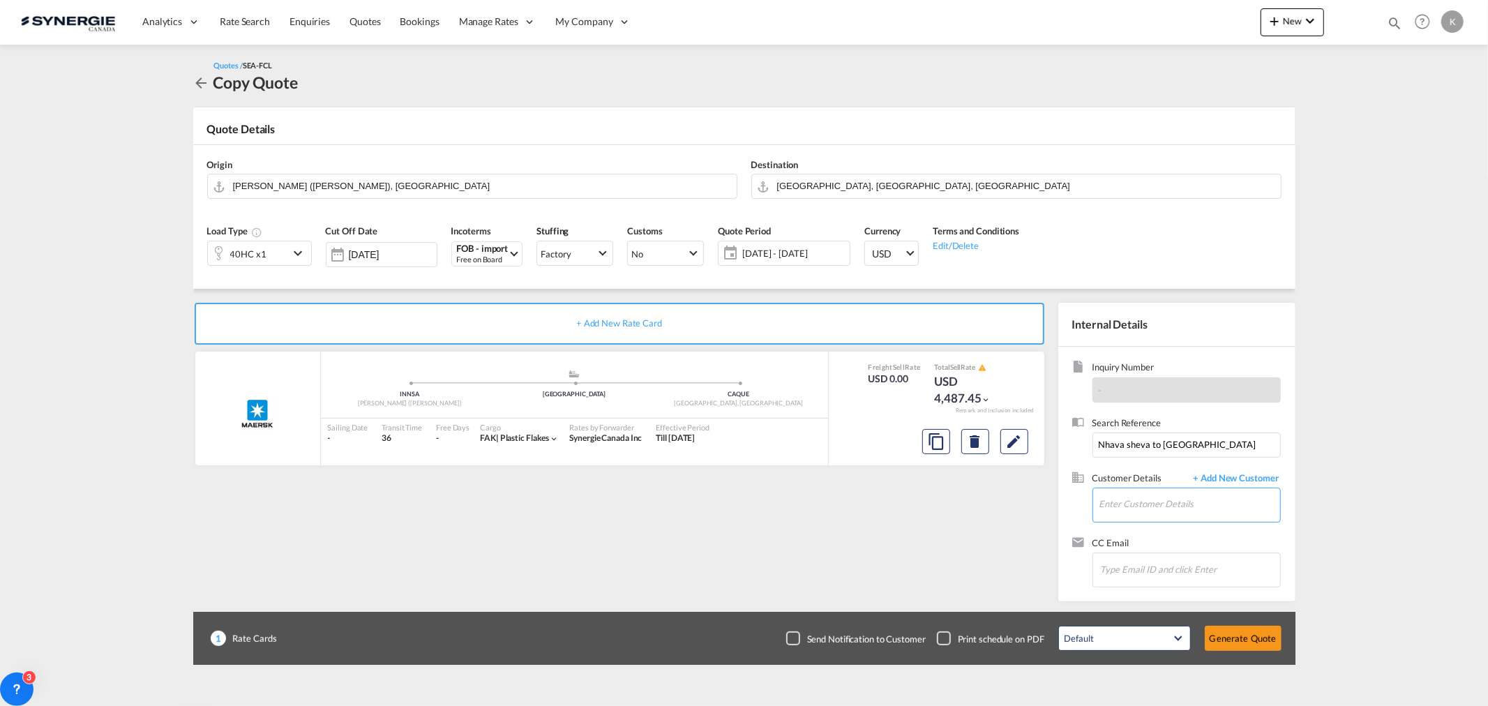
click at [1131, 500] on input "Enter Customer Details" at bounding box center [1189, 503] width 181 height 31
click at [1177, 556] on div "David Paquet dpaquet@ tilton group.com | tilton" at bounding box center [1189, 566] width 181 height 38
type input "tilton, David Paquet, dpaquet@tiltongroup.com"
click at [788, 639] on div "Checkbox No Ink" at bounding box center [793, 638] width 14 height 14
click at [1242, 637] on button "Generate Quote" at bounding box center [1243, 638] width 77 height 25
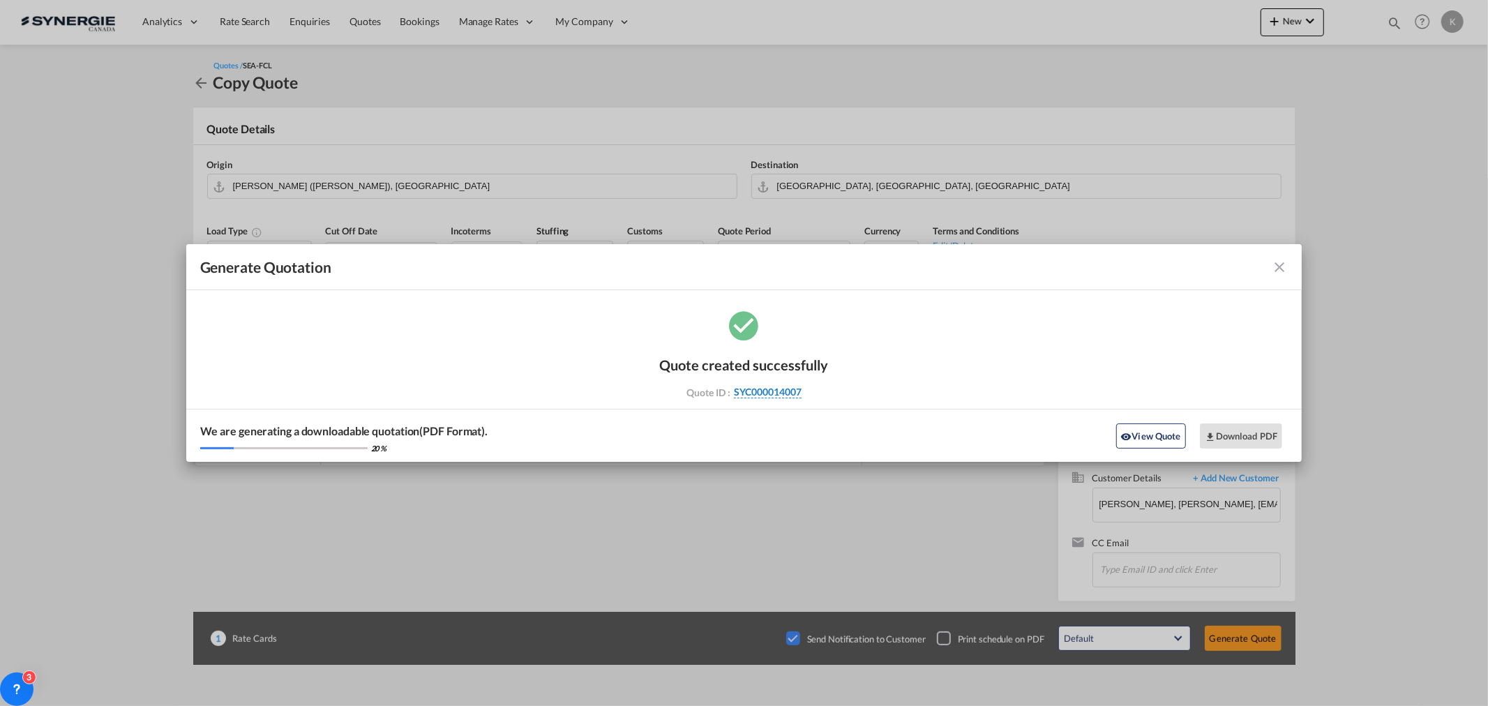
drag, startPoint x: 817, startPoint y: 395, endPoint x: 802, endPoint y: 391, distance: 15.4
click at [802, 391] on div "Quote ID : SYC000014007" at bounding box center [744, 392] width 162 height 13
copy div "SYC000014007"
click at [1236, 443] on button "Download PDF" at bounding box center [1241, 435] width 83 height 25
